Goal: Task Accomplishment & Management: Complete application form

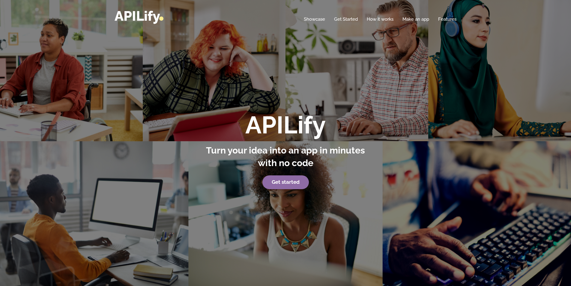
click at [293, 178] on link "Get started" at bounding box center [285, 182] width 46 height 14
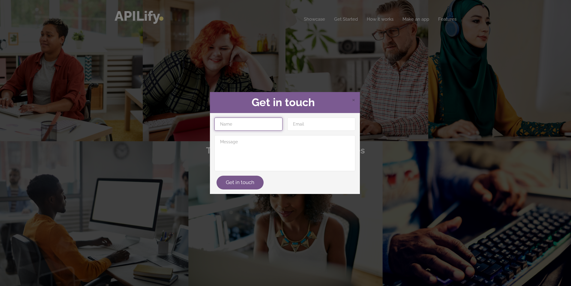
click at [228, 123] on input "text" at bounding box center [248, 123] width 68 height 13
type input "Joshua Spaulding"
click at [334, 119] on input "email" at bounding box center [321, 123] width 68 height 13
type input "joshuaspaulding32@gmail.com"
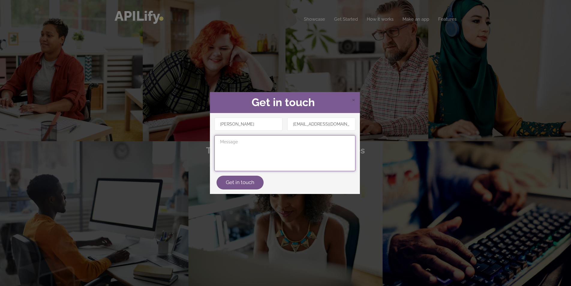
click at [270, 152] on textarea at bounding box center [284, 153] width 141 height 36
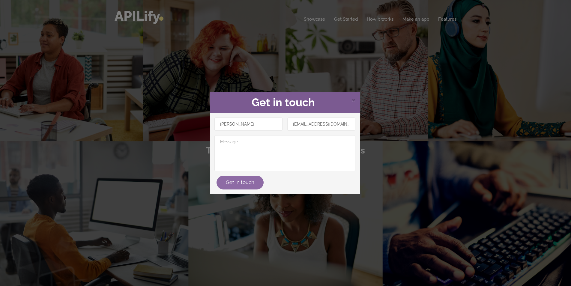
click at [240, 186] on button "Get in touch" at bounding box center [239, 183] width 47 height 14
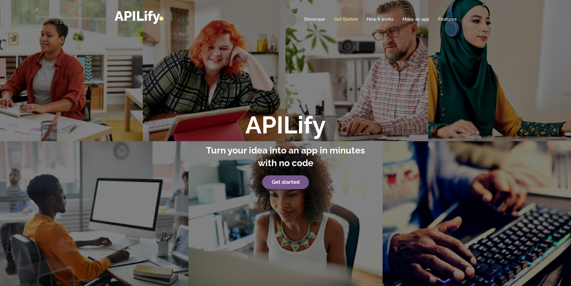
click at [351, 16] on link "Get Started" at bounding box center [346, 19] width 24 height 6
click at [348, 22] on link "Get Started" at bounding box center [346, 19] width 24 height 6
click at [423, 20] on link "Make an app" at bounding box center [415, 19] width 27 height 6
click at [282, 178] on link "Get started" at bounding box center [285, 182] width 46 height 14
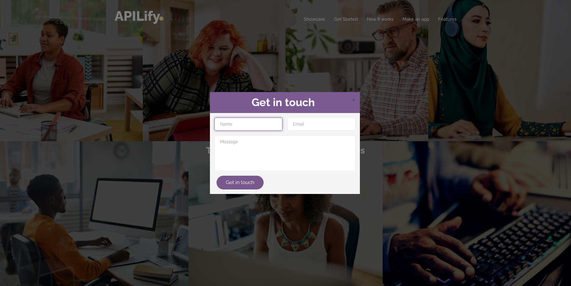
click at [245, 124] on input "text" at bounding box center [248, 123] width 68 height 13
type input "Joshua Spaulding"
type input "joshuaspaulding32@gmail.com"
click at [238, 182] on button "Get in touch" at bounding box center [239, 183] width 47 height 14
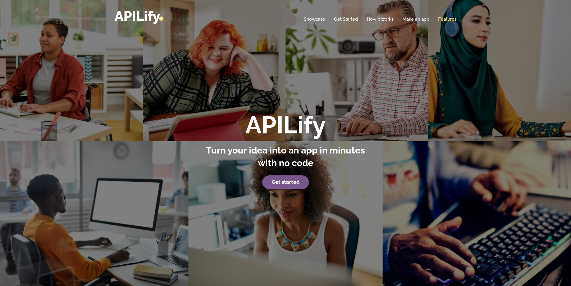
click at [445, 20] on link "Features" at bounding box center [447, 19] width 18 height 6
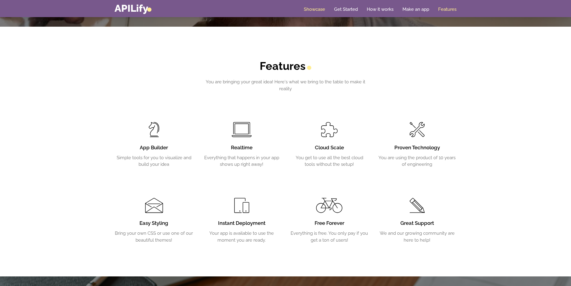
scroll to position [1054, 0]
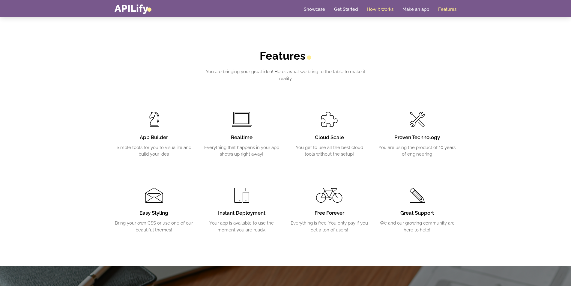
click at [386, 9] on link "How it works" at bounding box center [379, 9] width 27 height 6
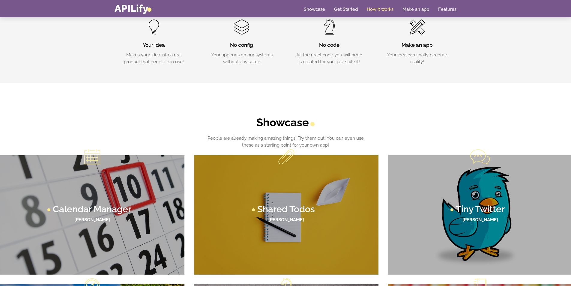
scroll to position [269, 0]
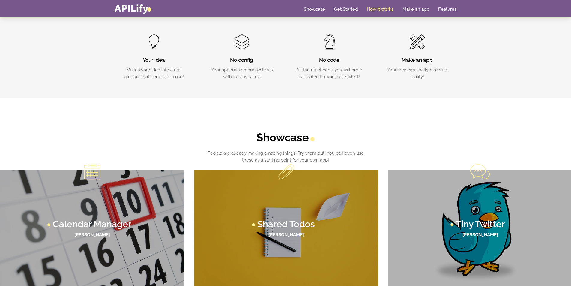
click at [416, 54] on div "Make an app Your idea can finally become reality!" at bounding box center [417, 57] width 70 height 46
click at [415, 9] on link "Make an app" at bounding box center [415, 9] width 27 height 6
click at [416, 9] on link "Make an app" at bounding box center [415, 9] width 27 height 6
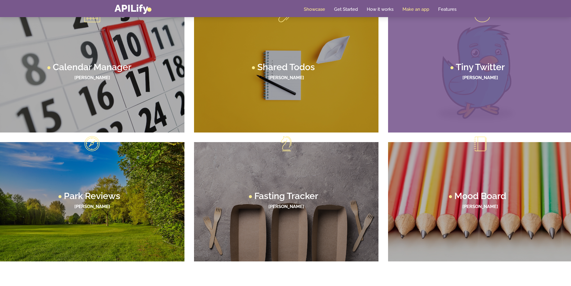
scroll to position [426, 0]
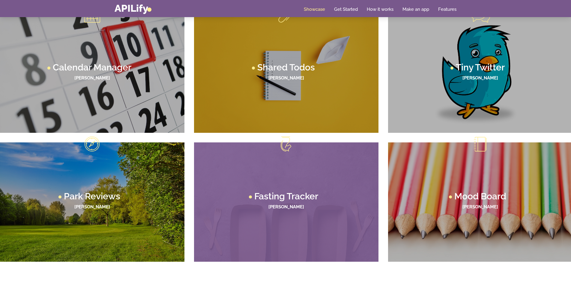
click at [285, 157] on figcaption "Fasting Tracker Lane Thompson" at bounding box center [286, 201] width 184 height 119
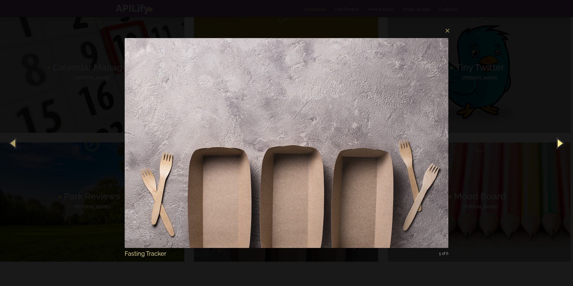
click at [559, 145] on button "button" at bounding box center [559, 142] width 27 height 33
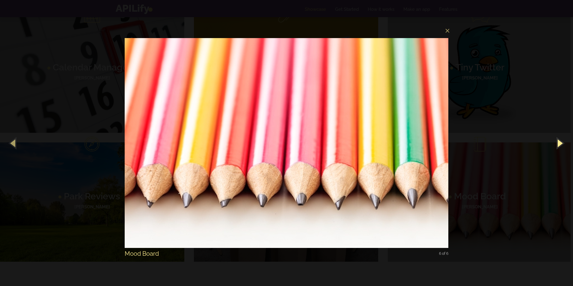
click at [559, 145] on button "button" at bounding box center [559, 142] width 27 height 33
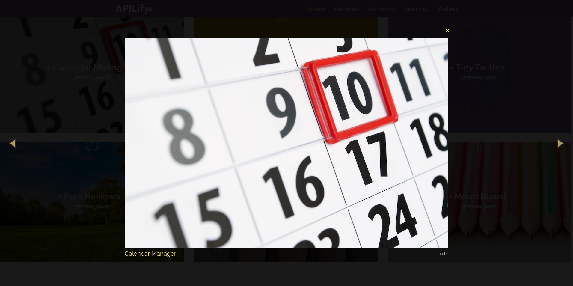
click at [448, 34] on button "×" at bounding box center [288, 29] width 324 height 13
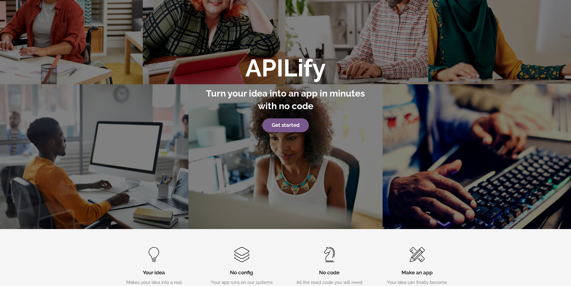
scroll to position [0, 0]
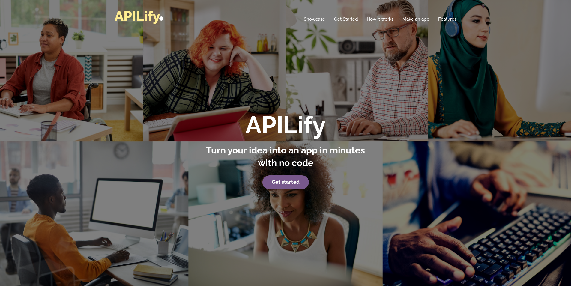
click at [150, 16] on link "APILify" at bounding box center [138, 16] width 49 height 16
click at [150, 19] on link "APILify" at bounding box center [138, 16] width 49 height 16
click at [317, 18] on link "Showcase" at bounding box center [314, 19] width 21 height 6
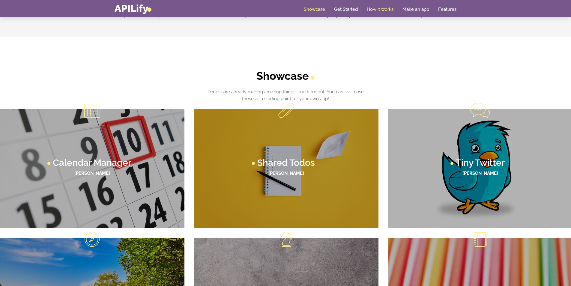
scroll to position [351, 0]
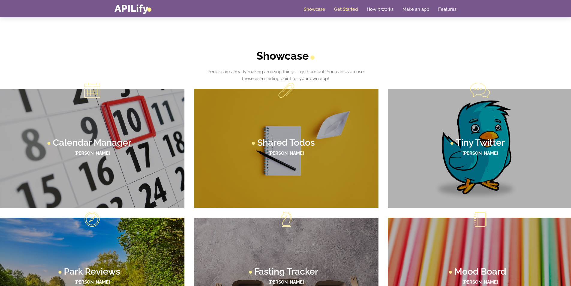
click at [341, 10] on link "Get Started" at bounding box center [346, 9] width 24 height 6
click at [356, 9] on link "Get Started" at bounding box center [346, 9] width 24 height 6
click at [379, 8] on link "How it works" at bounding box center [379, 9] width 27 height 6
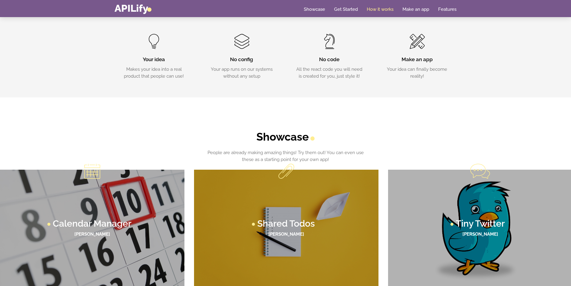
scroll to position [269, 0]
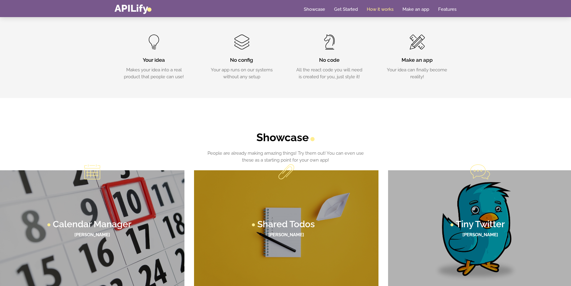
click at [242, 47] on span at bounding box center [241, 41] width 15 height 15
drag, startPoint x: 134, startPoint y: 59, endPoint x: 181, endPoint y: 50, distance: 48.1
click at [136, 59] on h3 "Your idea" at bounding box center [154, 60] width 70 height 7
click at [417, 8] on link "Make an app" at bounding box center [415, 9] width 27 height 6
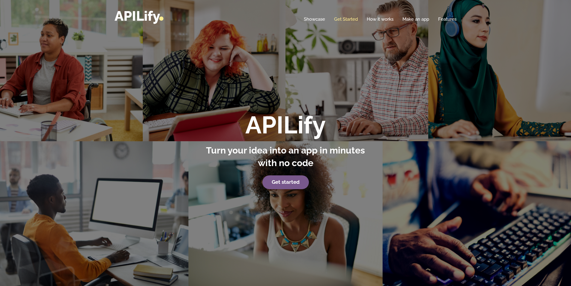
drag, startPoint x: 349, startPoint y: 18, endPoint x: 360, endPoint y: 12, distance: 12.9
click at [350, 17] on link "Get Started" at bounding box center [346, 19] width 24 height 6
click at [378, 19] on link "How it works" at bounding box center [379, 19] width 27 height 6
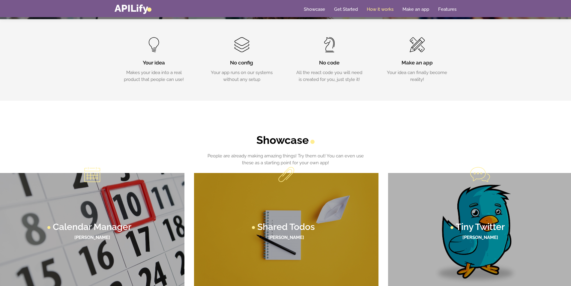
scroll to position [269, 0]
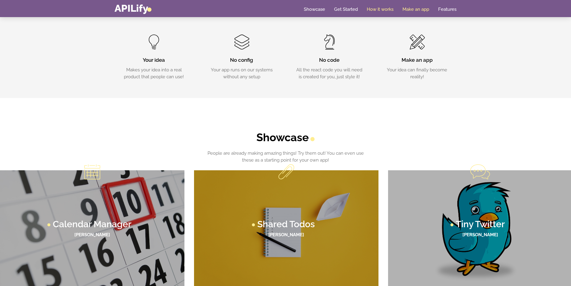
click at [421, 9] on link "Make an app" at bounding box center [415, 9] width 27 height 6
click at [417, 46] on span at bounding box center [417, 41] width 14 height 15
